Goal: Transaction & Acquisition: Subscribe to service/newsletter

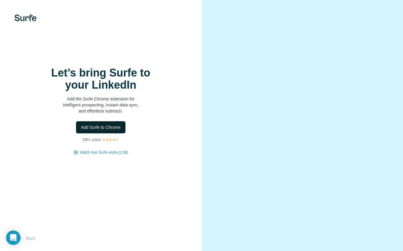
click at [110, 126] on span "Add Surfe to Chrome" at bounding box center [101, 127] width 40 height 6
click at [369, 28] on div at bounding box center [303, 125] width 202 height 251
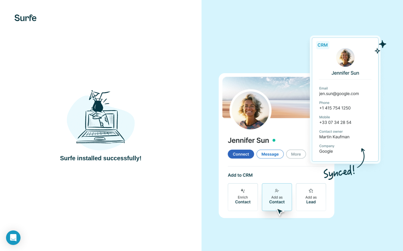
click at [155, 58] on div "Surfe installed successfully!" at bounding box center [101, 125] width 202 height 251
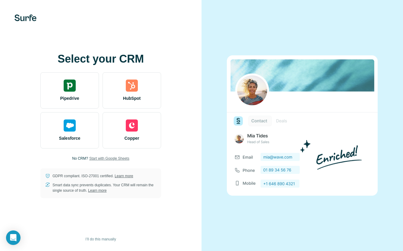
click at [106, 158] on span "Start with Google Sheets" at bounding box center [109, 157] width 40 height 5
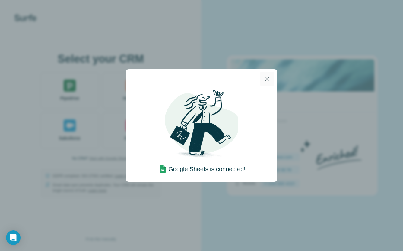
click at [268, 78] on icon "button" at bounding box center [267, 79] width 4 height 4
